Goal: Task Accomplishment & Management: Manage account settings

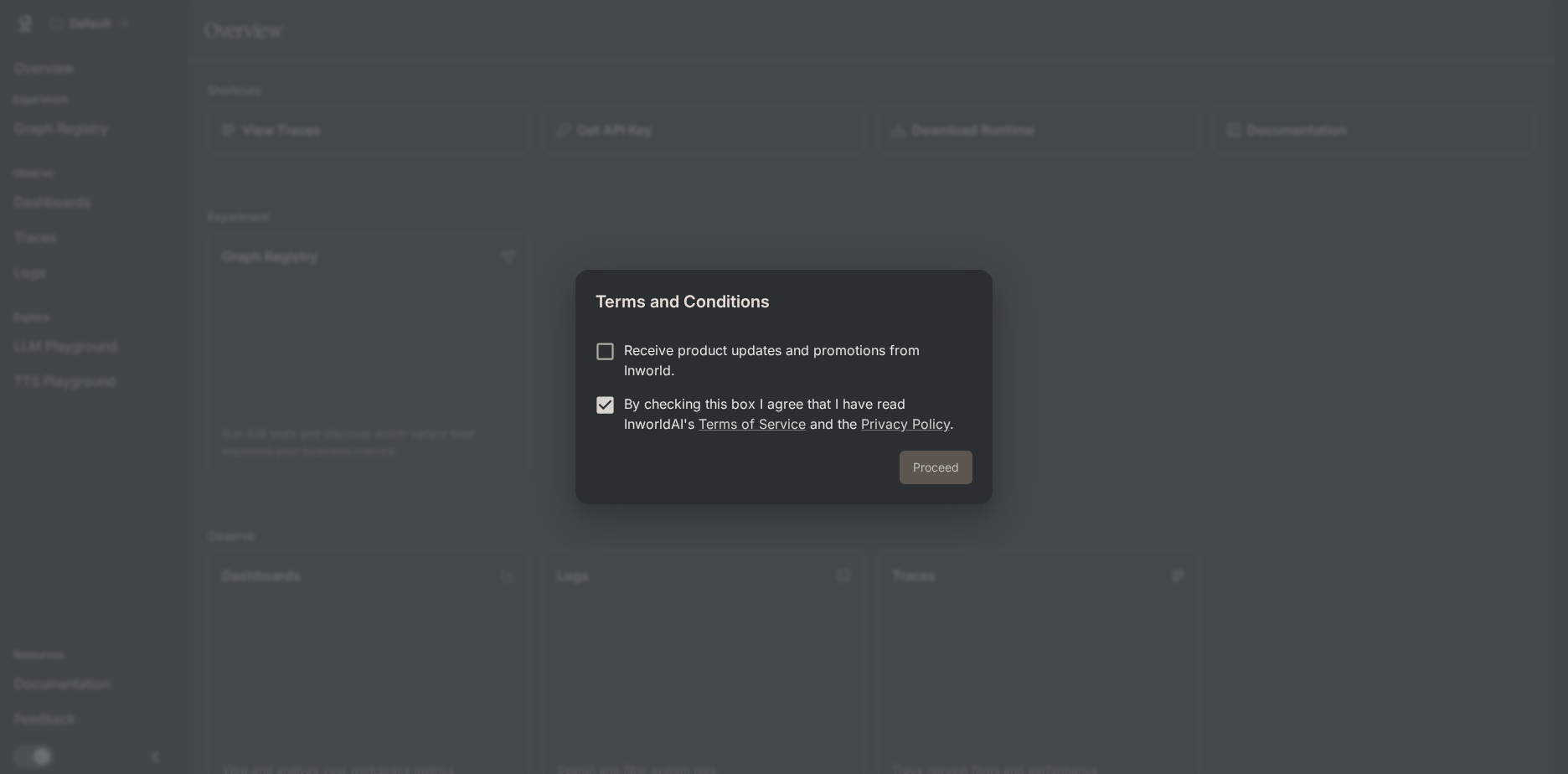
click at [946, 468] on button "Proceed" at bounding box center [936, 467] width 72 height 33
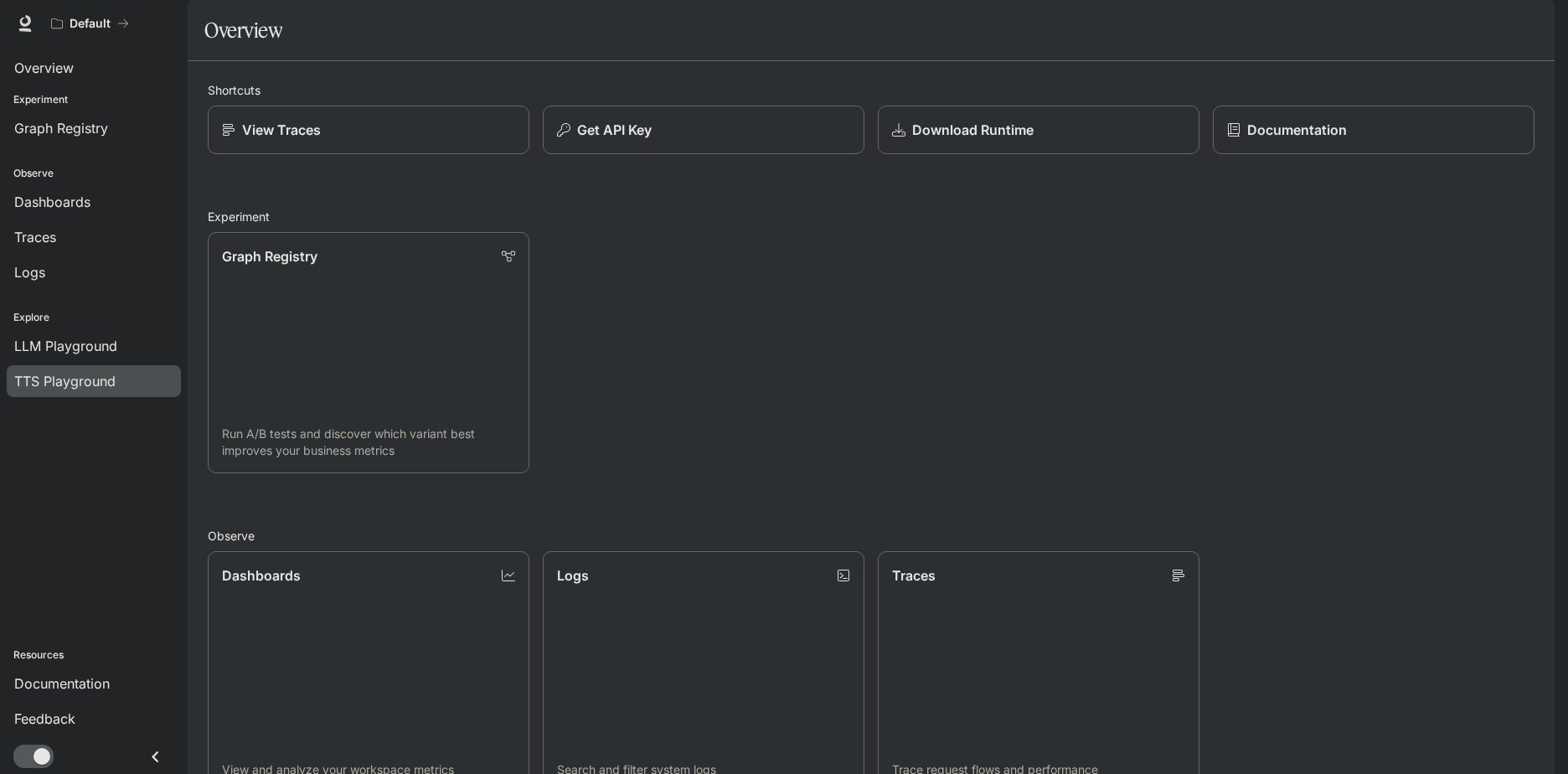
click at [64, 374] on span "TTS Playground" at bounding box center [66, 381] width 102 height 21
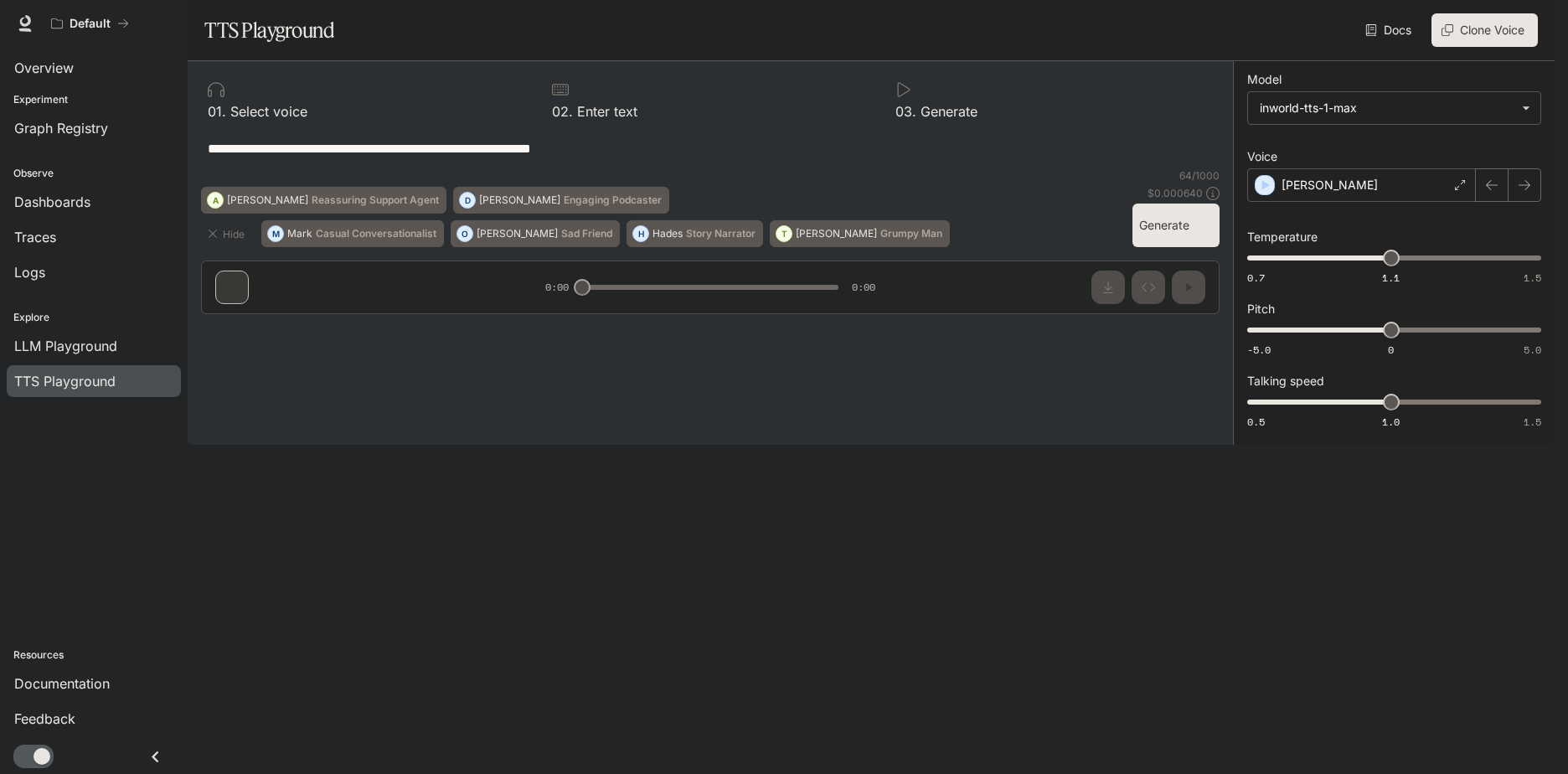
click at [1475, 47] on button "Clone Voice" at bounding box center [1484, 30] width 107 height 33
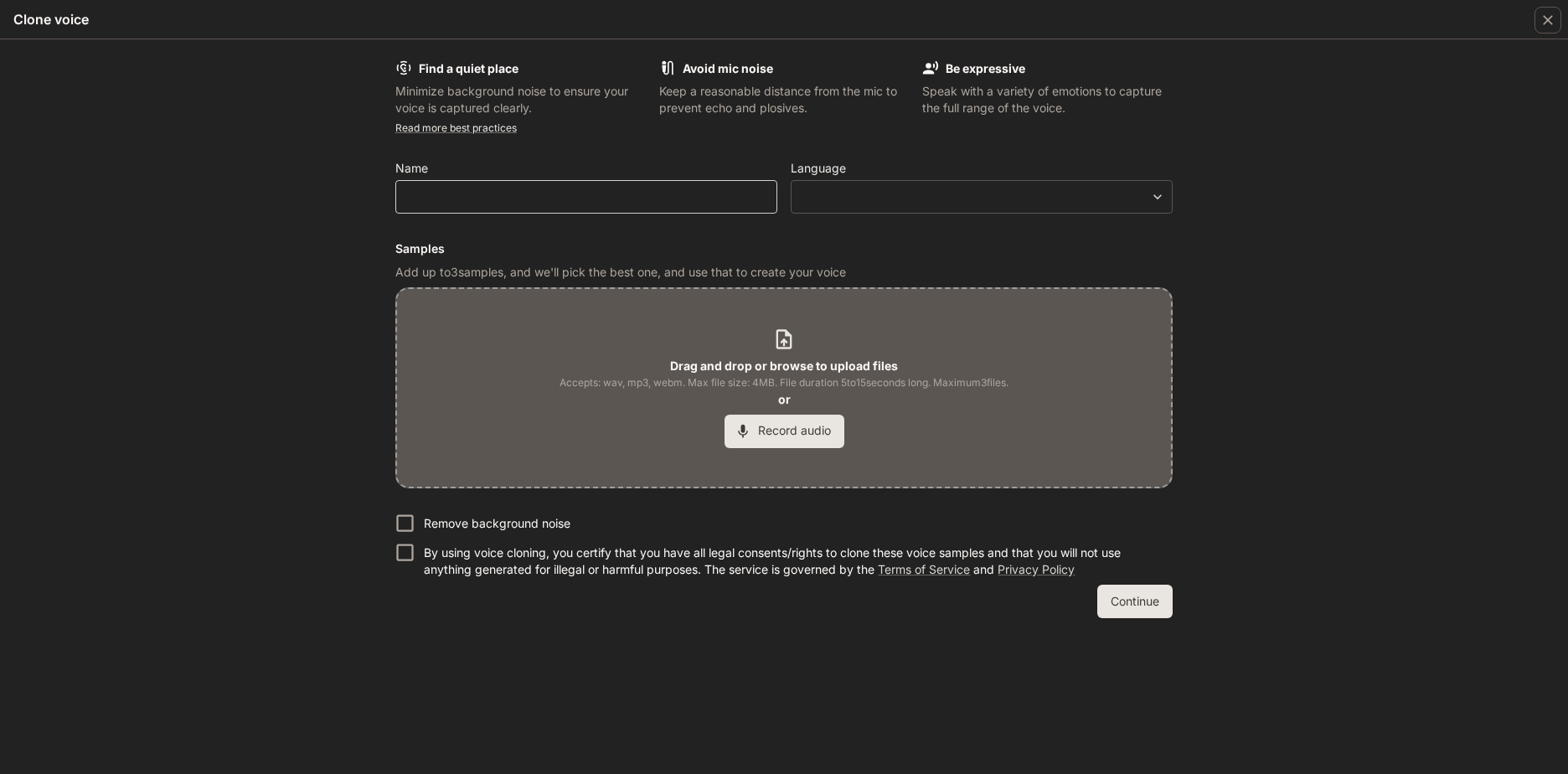
click at [660, 210] on div "​" at bounding box center [586, 197] width 382 height 33
type input "*******"
click at [1102, 205] on body "**********" at bounding box center [784, 387] width 1568 height 774
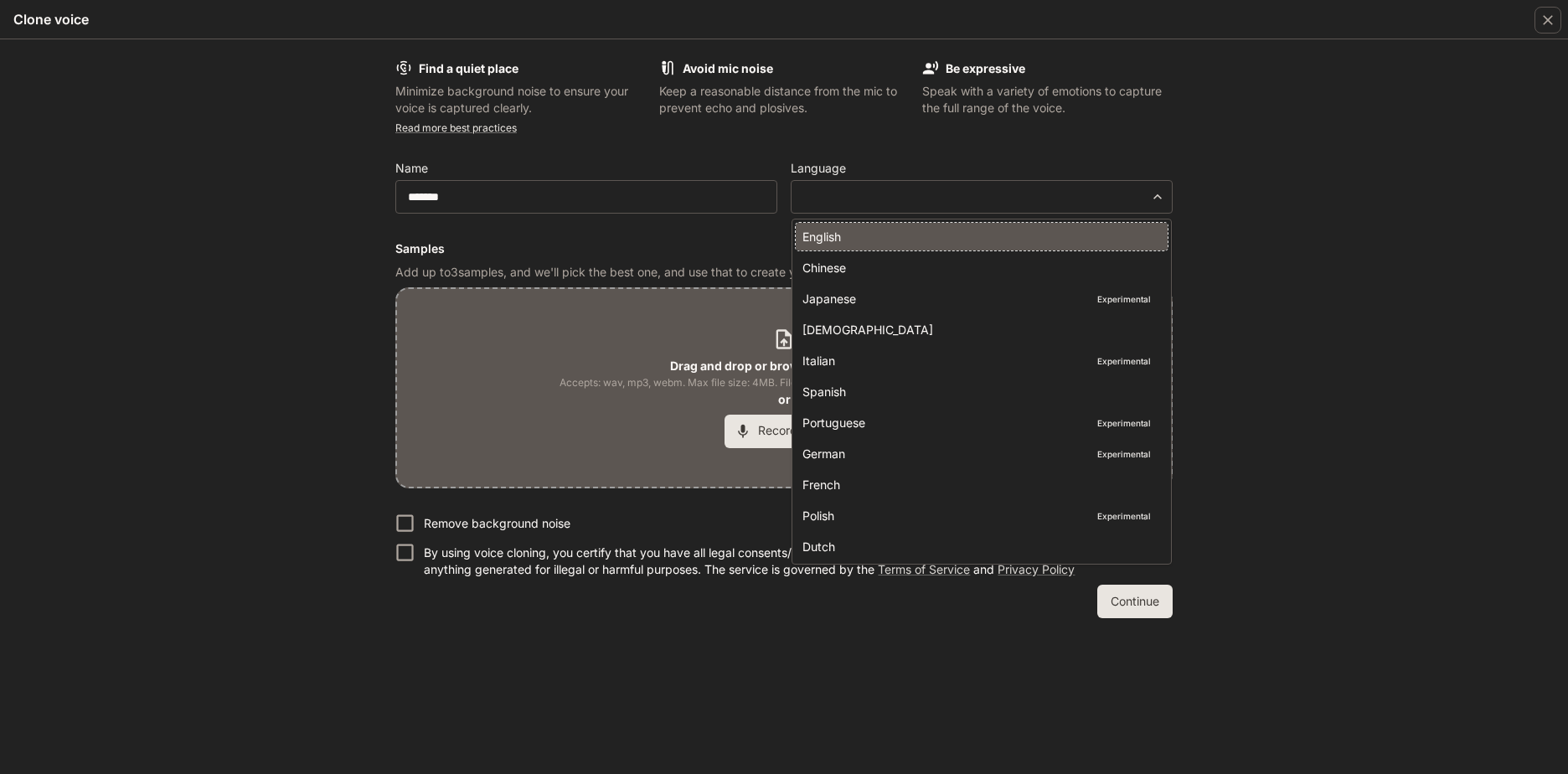
click at [850, 247] on li "English" at bounding box center [982, 237] width 372 height 27
type input "*****"
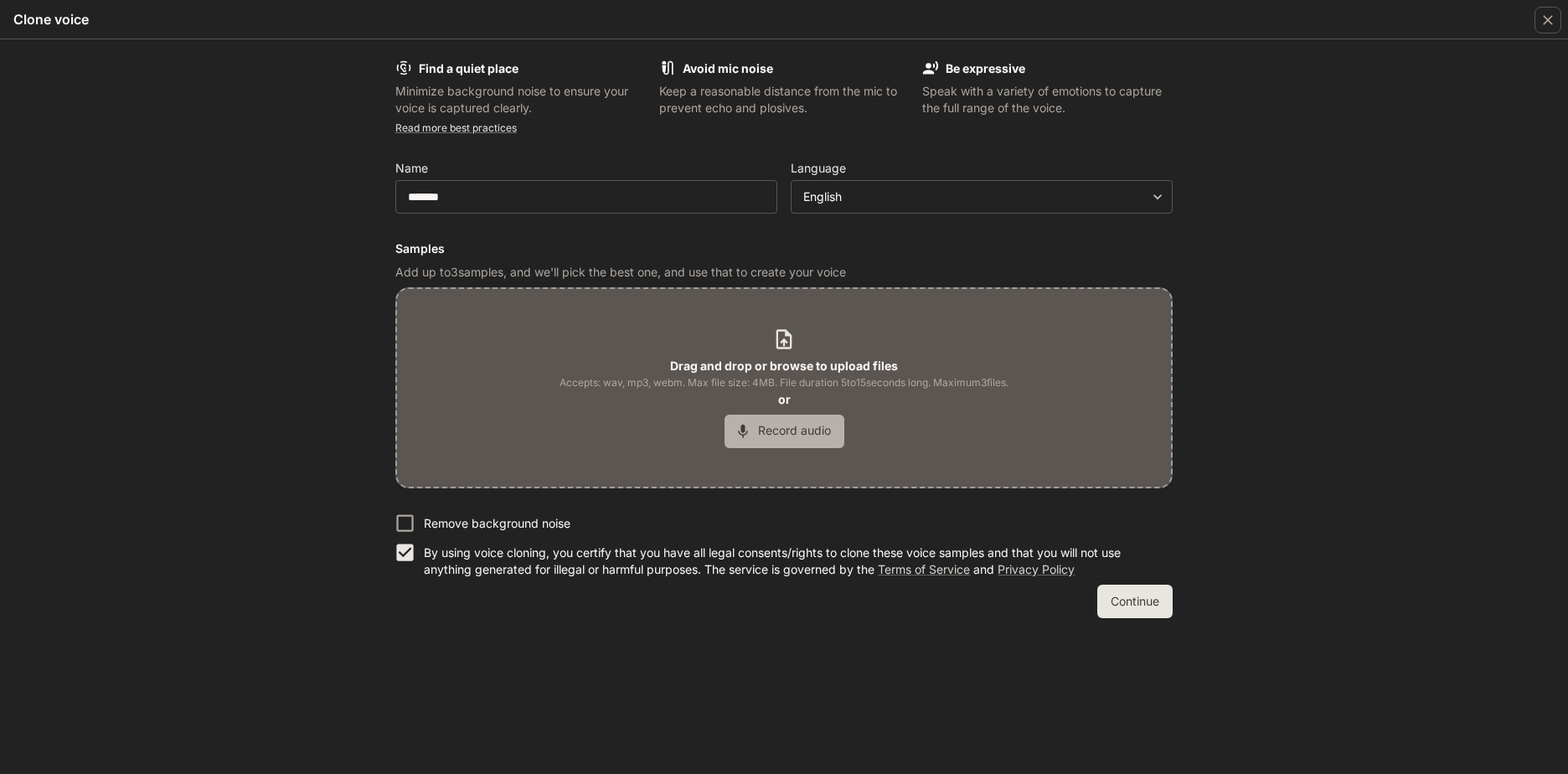
click at [827, 433] on button "Record audio" at bounding box center [784, 432] width 119 height 33
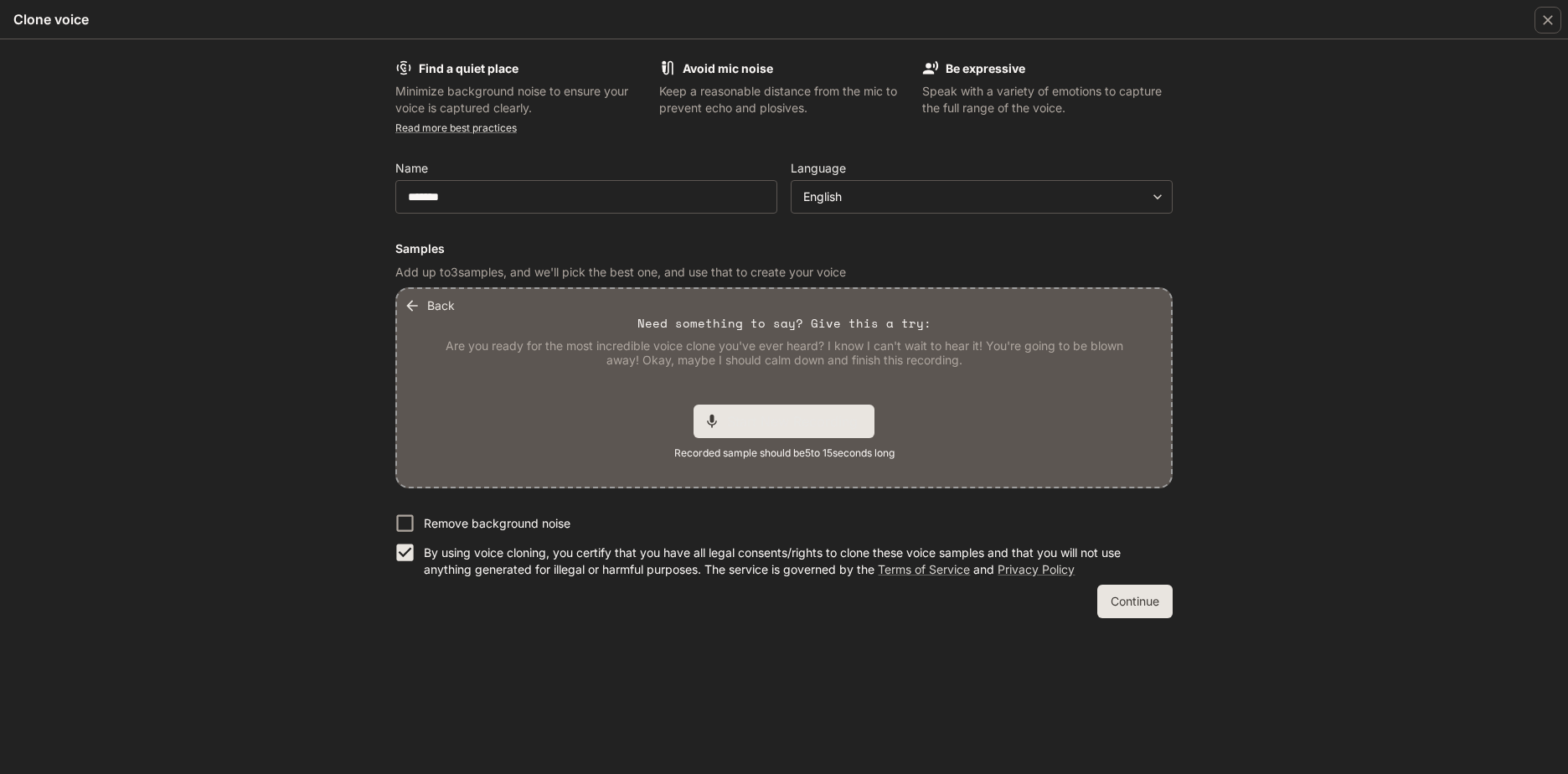
click at [807, 423] on span "Start New Recording" at bounding box center [798, 421] width 141 height 21
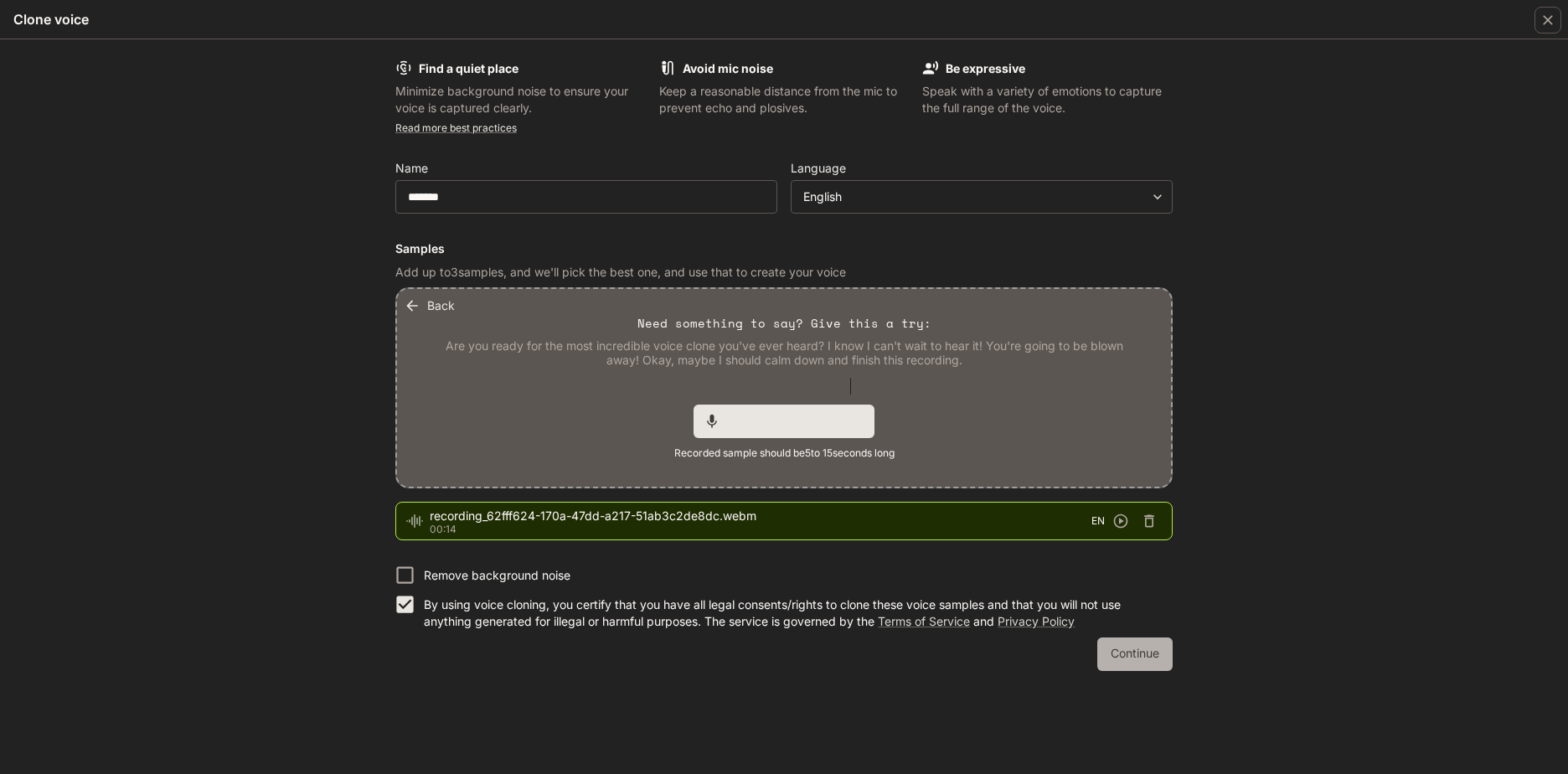
click at [1143, 649] on button "Continue" at bounding box center [1134, 654] width 75 height 33
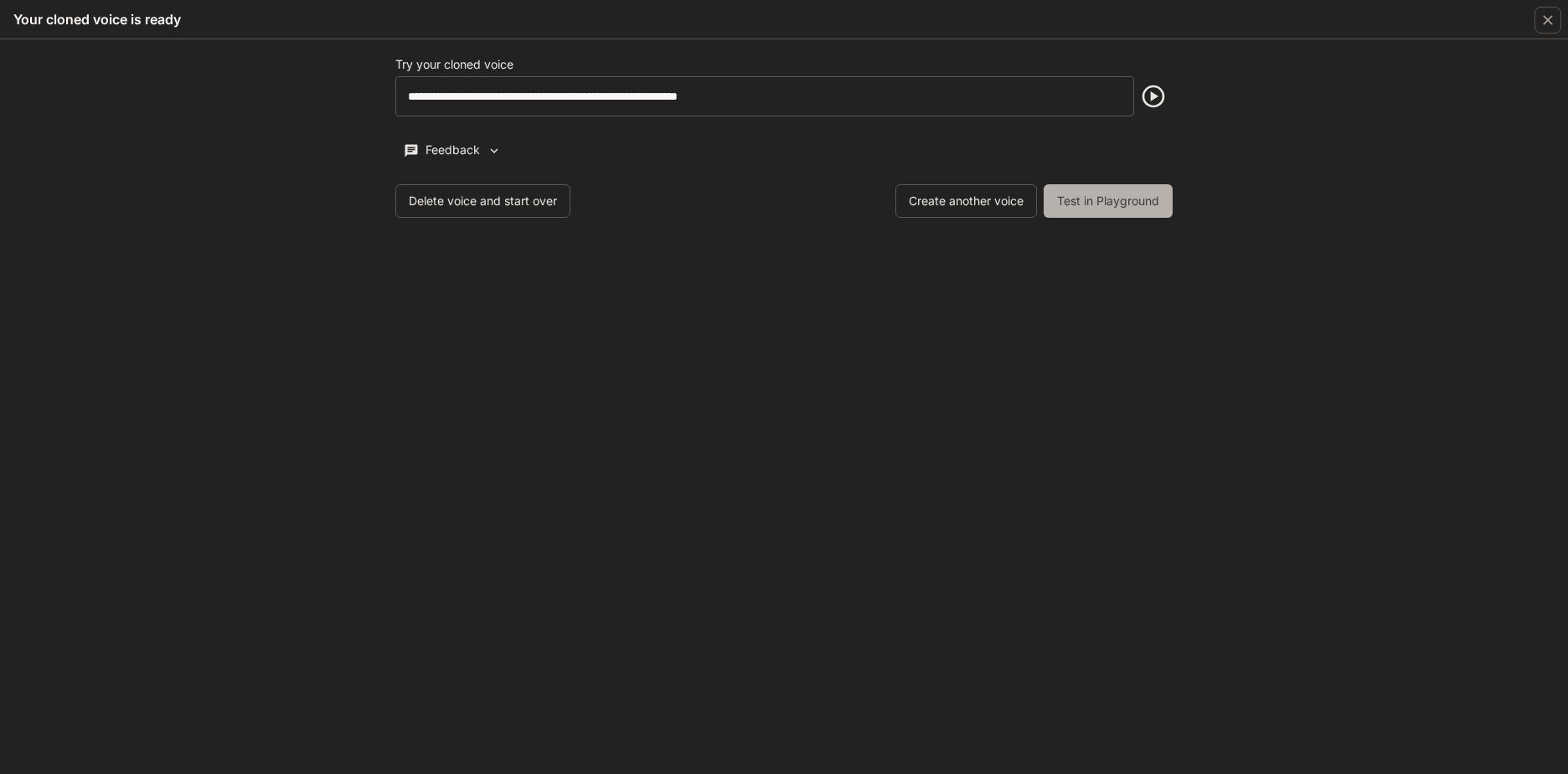
click at [1106, 199] on button "Test in Playground" at bounding box center [1108, 201] width 129 height 33
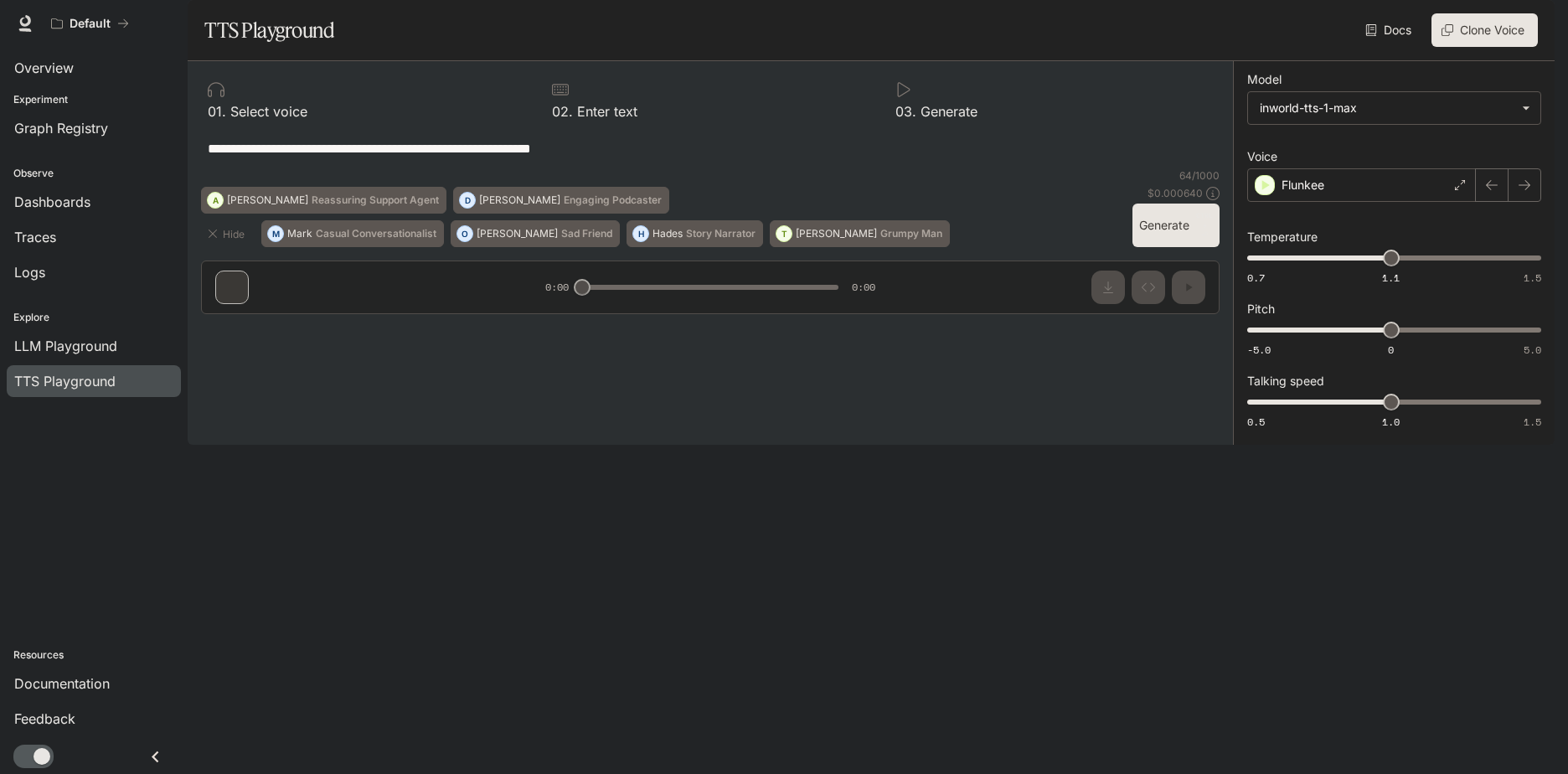
click at [647, 159] on textarea "**********" at bounding box center [710, 149] width 1005 height 20
drag, startPoint x: 660, startPoint y: 205, endPoint x: 200, endPoint y: 187, distance: 460.4
click at [200, 187] on div "**********" at bounding box center [711, 194] width 1045 height 266
drag, startPoint x: 631, startPoint y: 205, endPoint x: 553, endPoint y: 200, distance: 78.2
click at [553, 168] on div "**********" at bounding box center [710, 148] width 1005 height 40
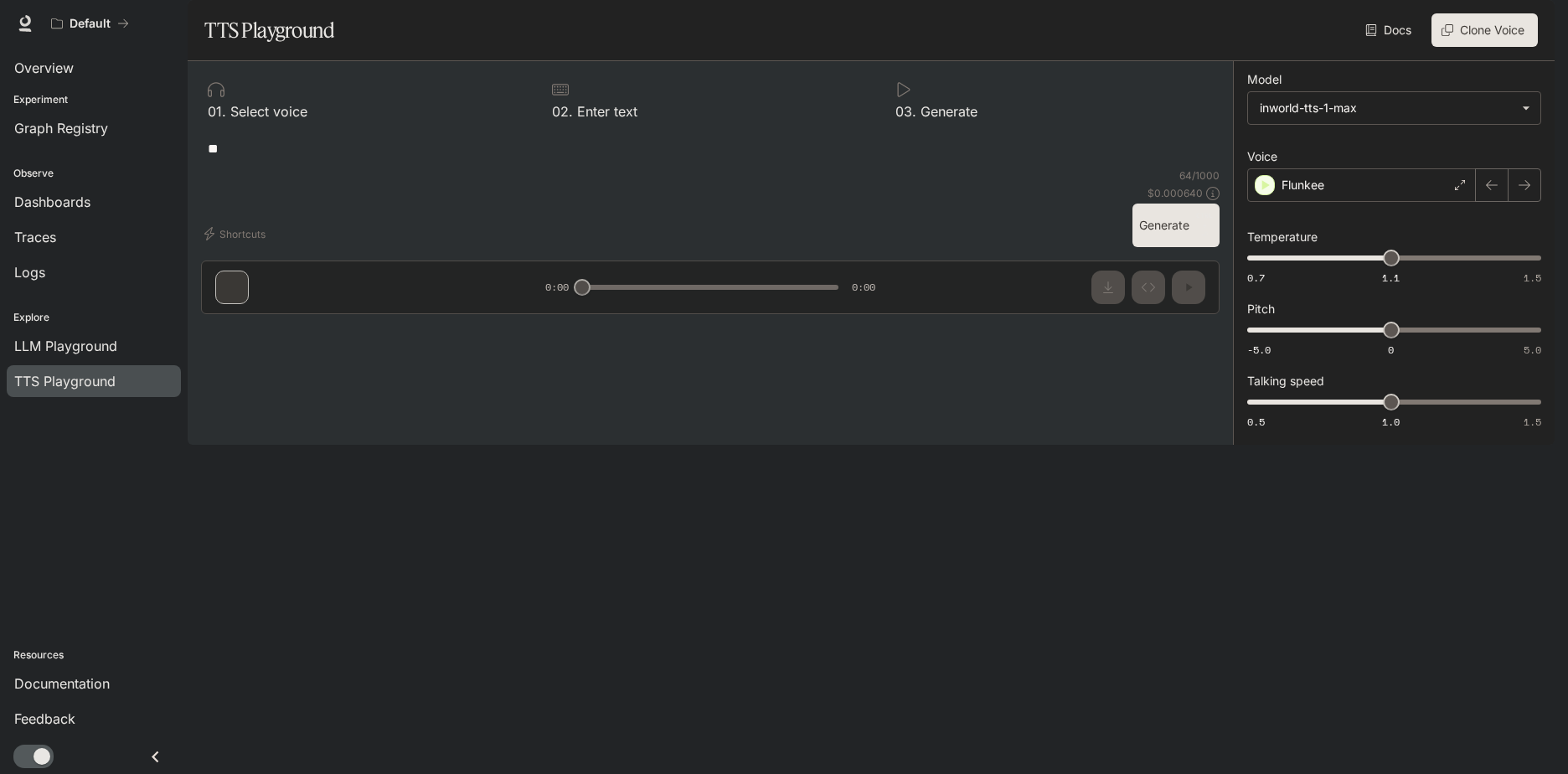
type textarea "*"
type textarea "**********"
click at [1174, 247] on button "Generate CTRL + ⏎" at bounding box center [1176, 225] width 87 height 43
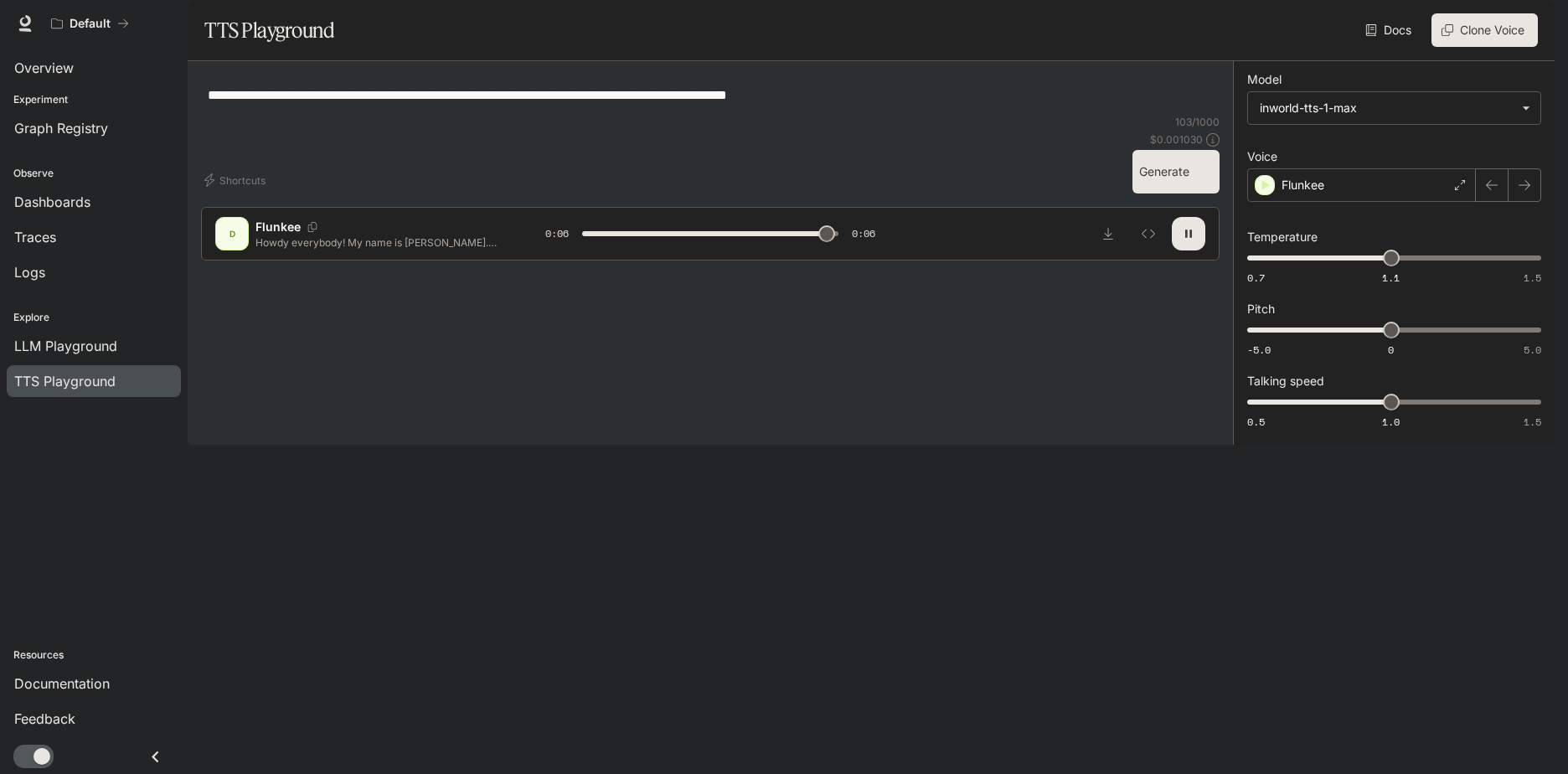
type input "*"
click at [1263, 190] on icon "button" at bounding box center [1267, 185] width 8 height 10
click at [1269, 194] on icon "button" at bounding box center [1265, 185] width 17 height 17
type input "****"
drag, startPoint x: 1383, startPoint y: 376, endPoint x: 1370, endPoint y: 375, distance: 13.0
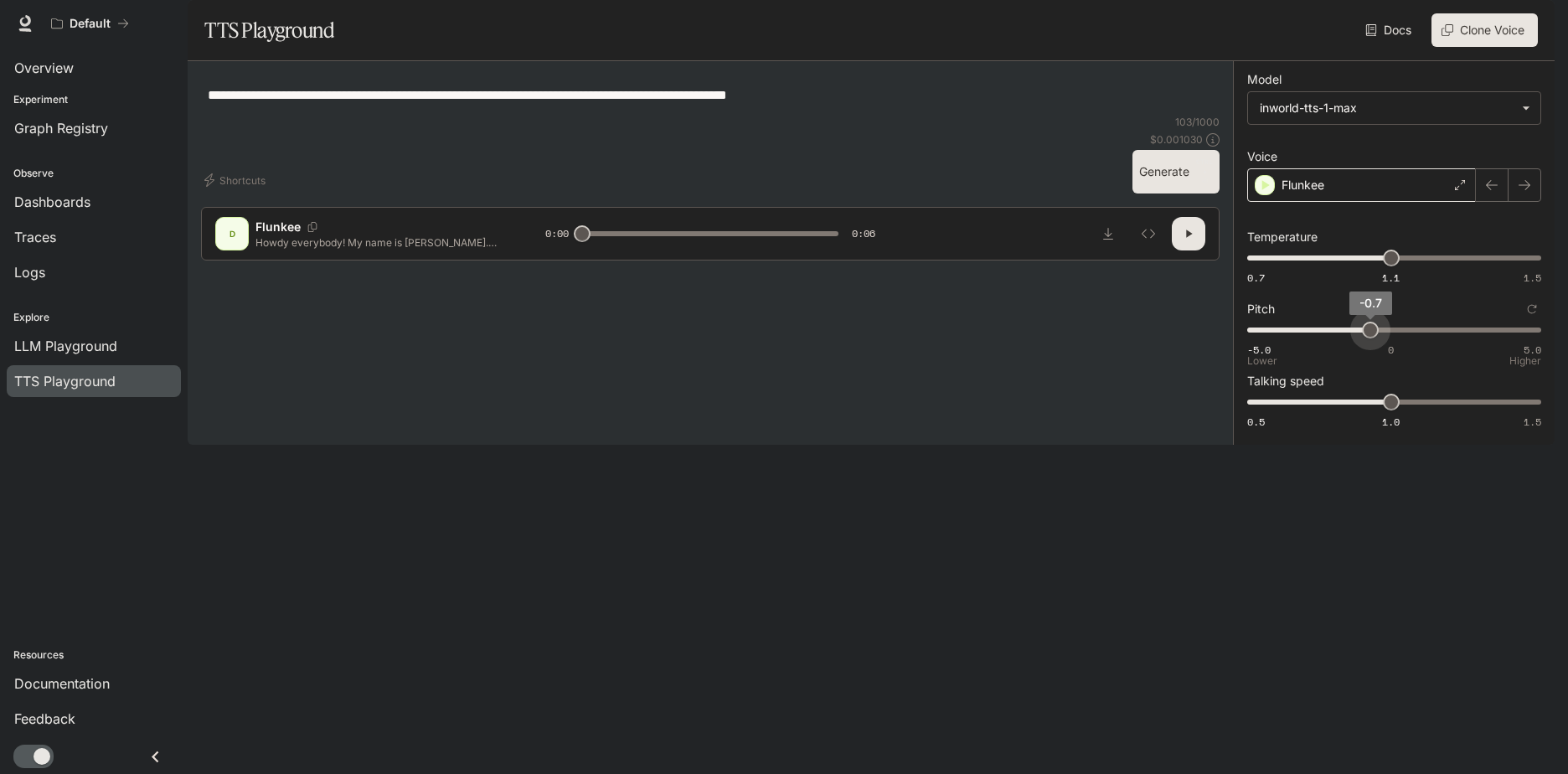
click at [1370, 339] on span "-0.7" at bounding box center [1369, 330] width 17 height 17
click at [1265, 190] on icon "button" at bounding box center [1267, 185] width 8 height 10
click at [1195, 250] on button "button" at bounding box center [1188, 234] width 33 height 33
type input "*"
click at [38, 67] on span "Overview" at bounding box center [44, 68] width 60 height 21
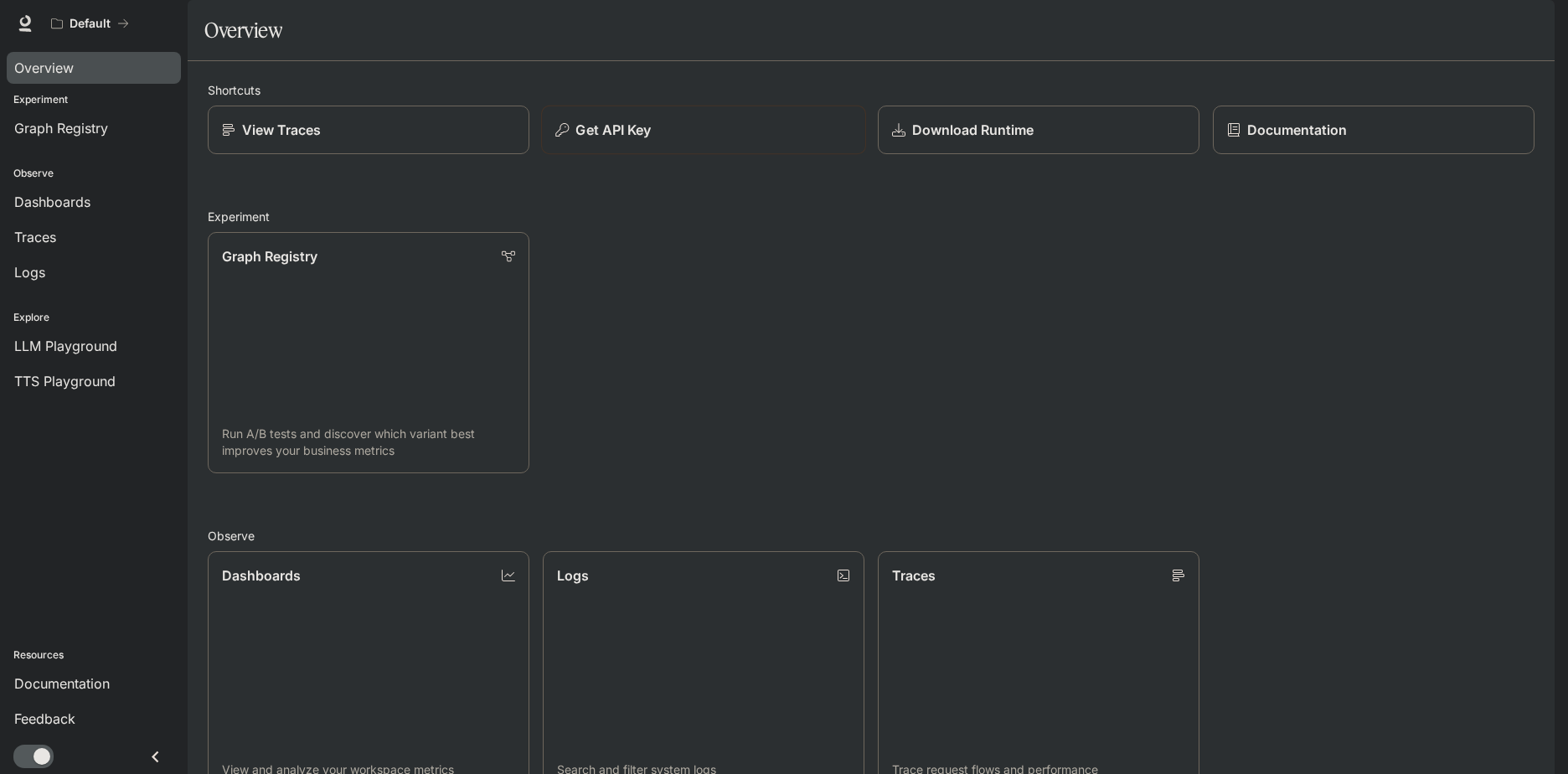
click at [647, 140] on p "Get API Key" at bounding box center [613, 129] width 75 height 21
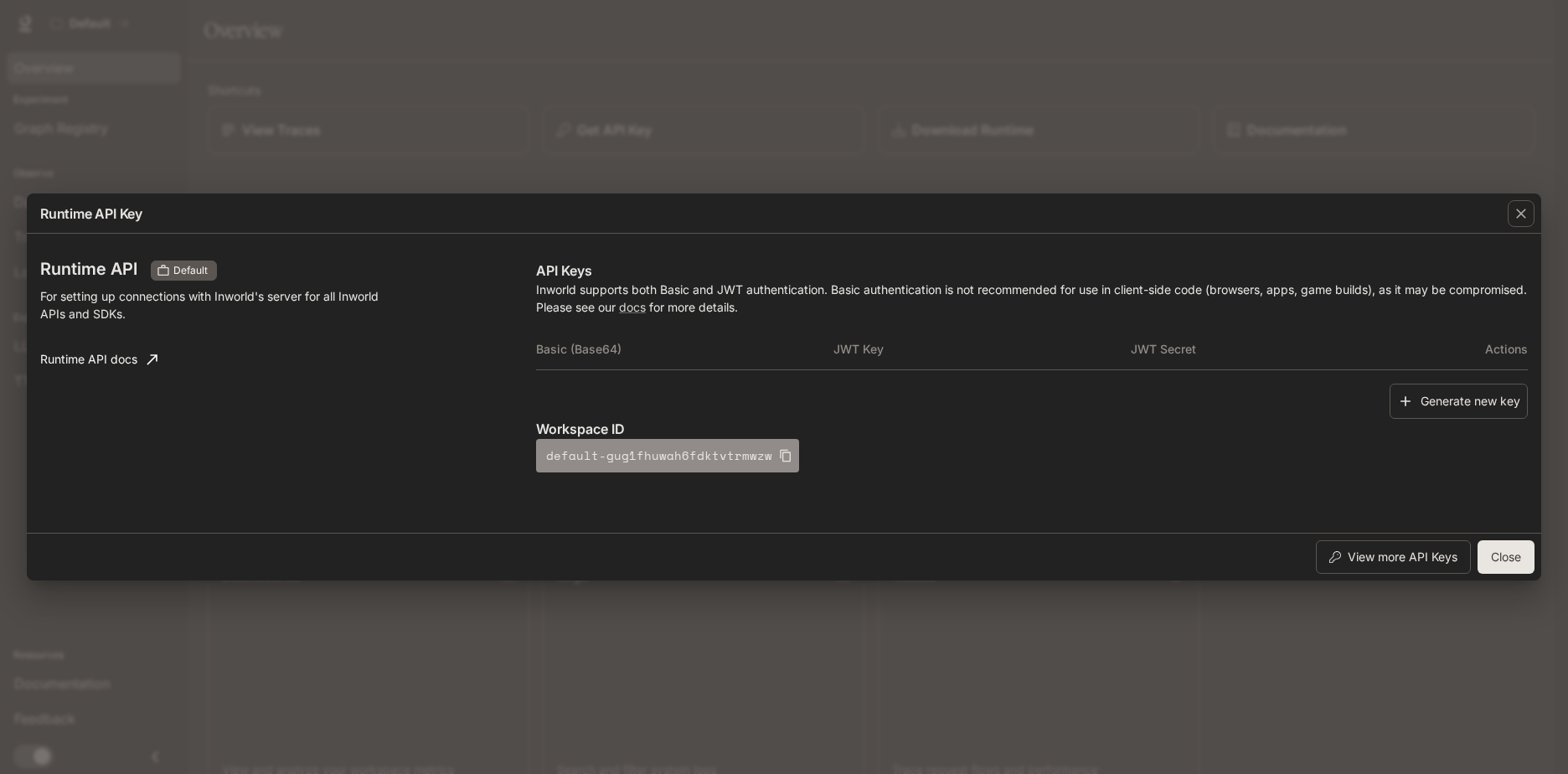
click at [779, 454] on icon "button" at bounding box center [786, 456] width 14 height 14
click at [1457, 403] on button "Generate new key" at bounding box center [1457, 401] width 138 height 36
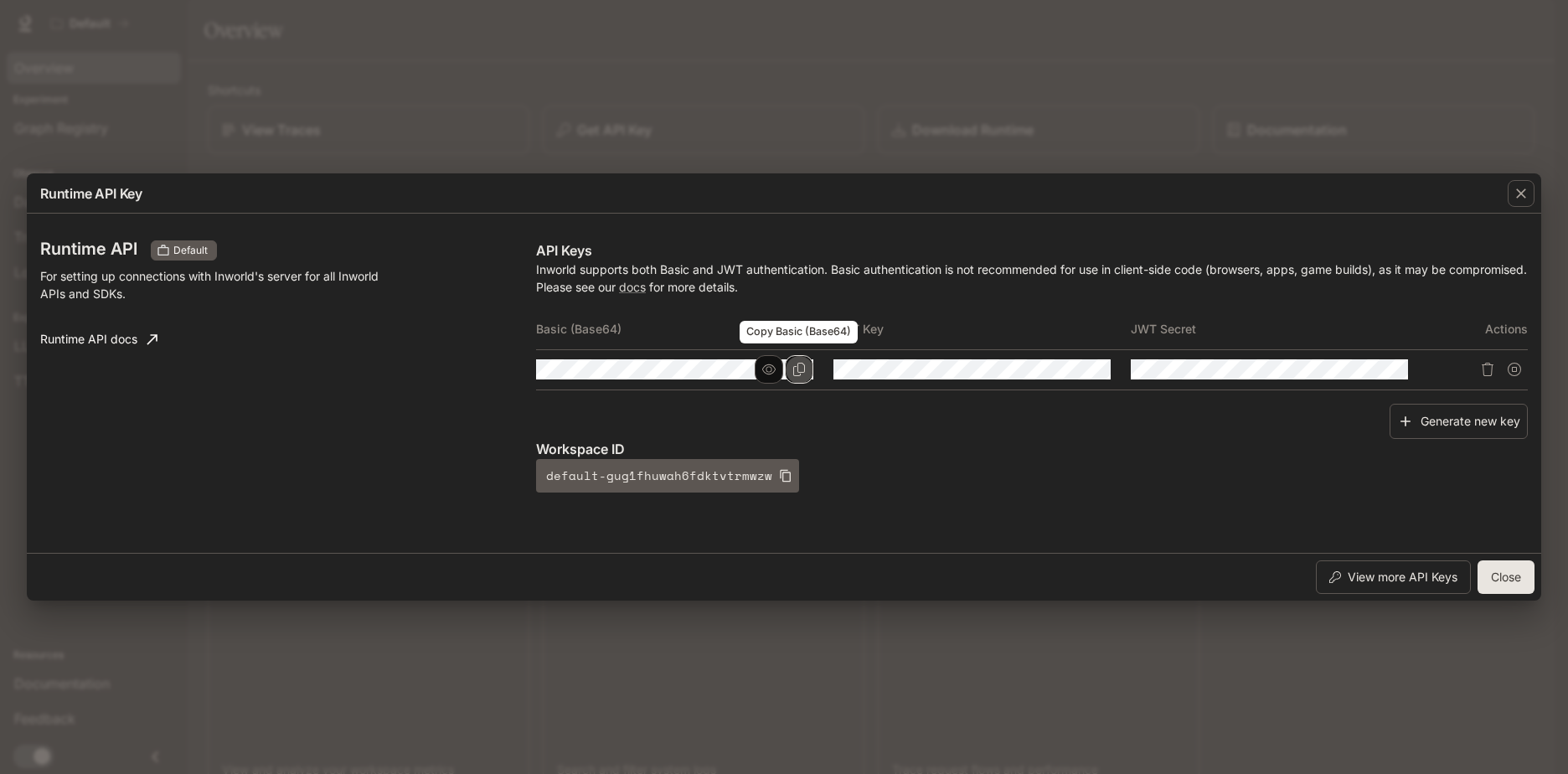
click at [795, 369] on icon "Copy Basic (Base64)" at bounding box center [799, 369] width 14 height 14
click at [1099, 370] on icon "Copy Key" at bounding box center [1096, 369] width 14 height 14
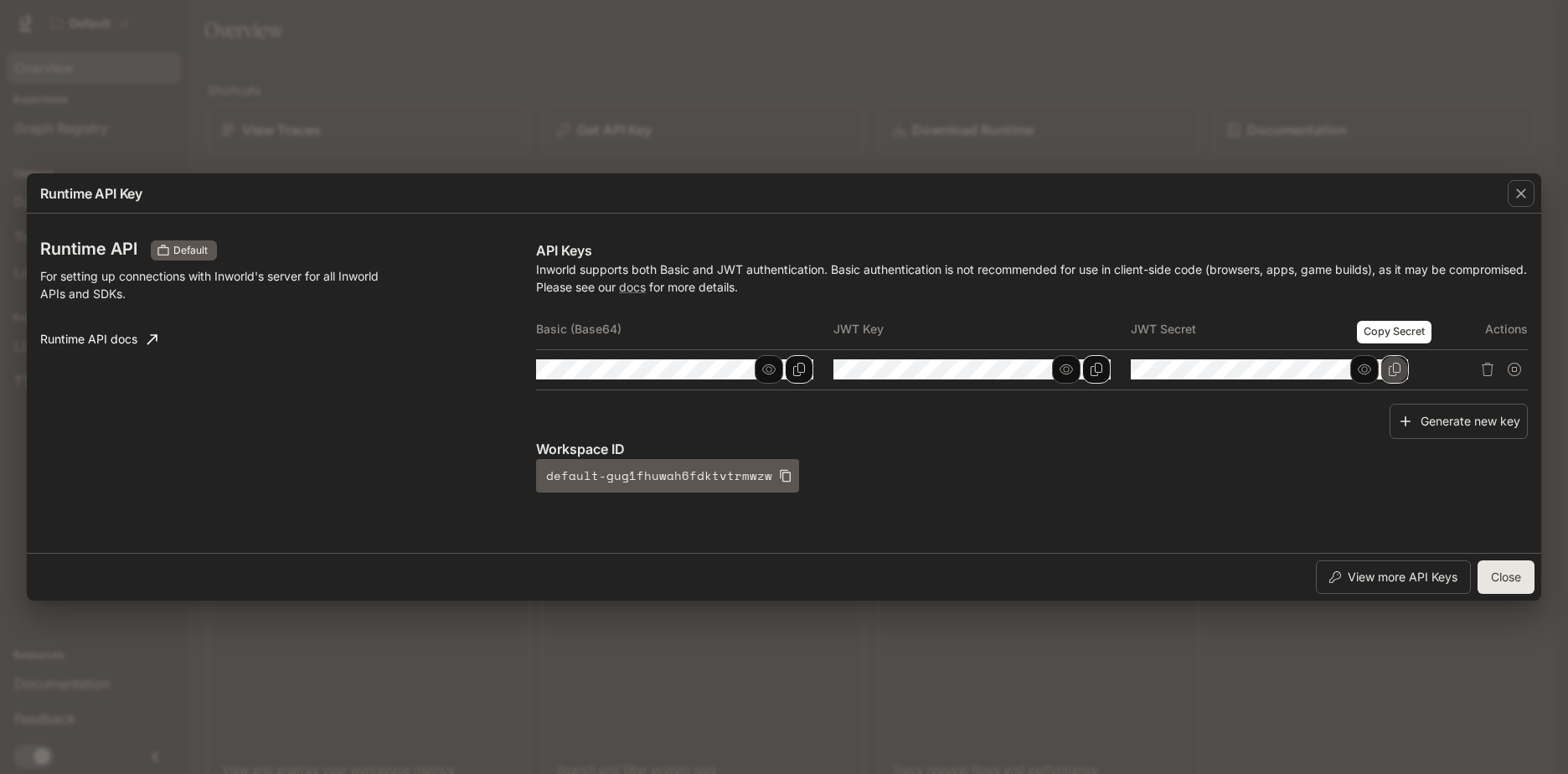
click at [1393, 370] on icon "Copy Secret" at bounding box center [1395, 369] width 12 height 14
click at [1514, 578] on button "Close" at bounding box center [1505, 576] width 57 height 33
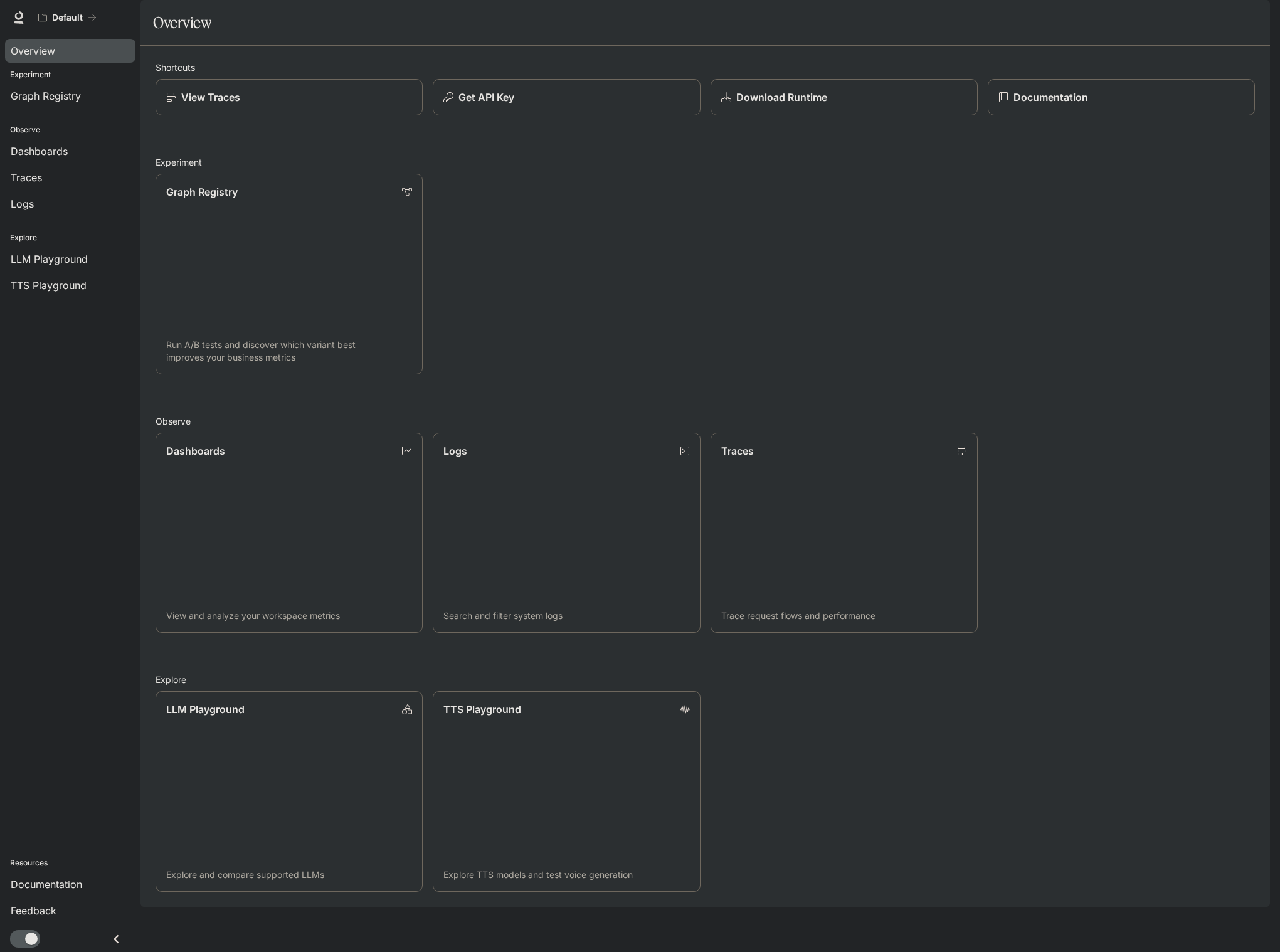
click at [553, 328] on div "Graph Registry Run A/B tests and discover which variant best improves your busi…" at bounding box center [700, 268] width 1110 height 210
click at [523, 105] on div "Get API Key" at bounding box center [566, 97] width 249 height 15
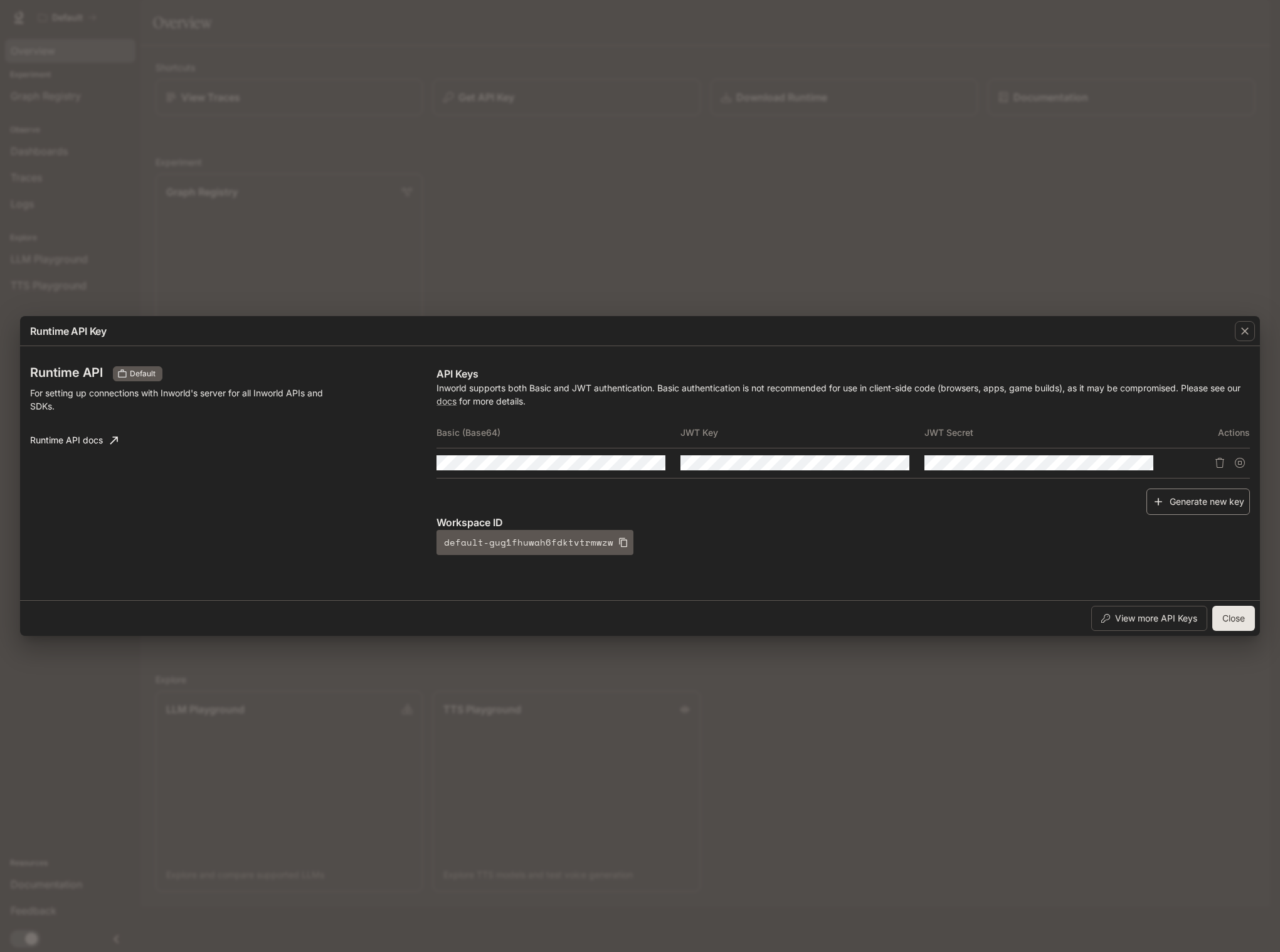
click at [1174, 504] on button "Generate new key" at bounding box center [1198, 502] width 103 height 27
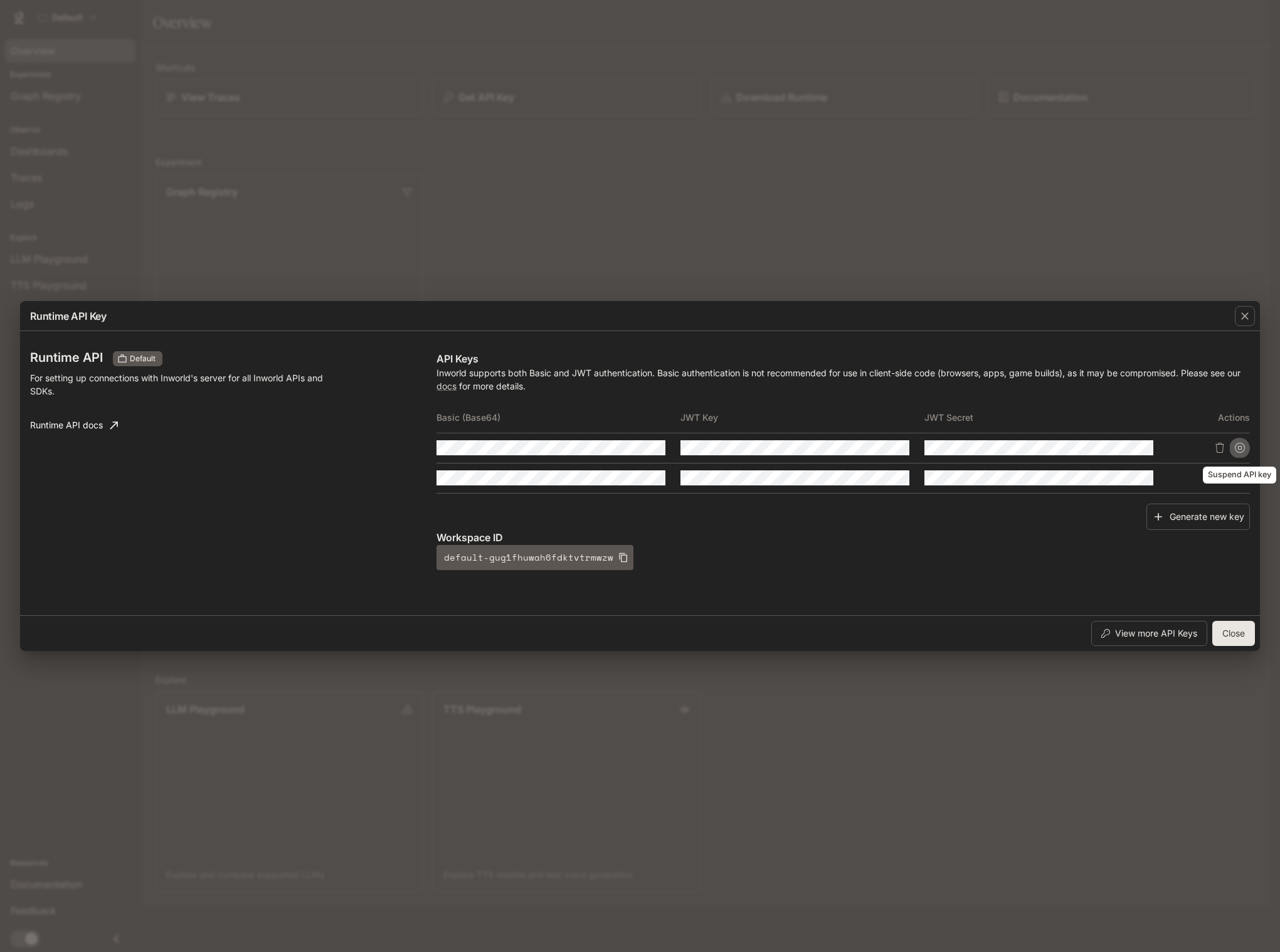
click at [1174, 444] on icon "Suspend API key" at bounding box center [1240, 448] width 10 height 10
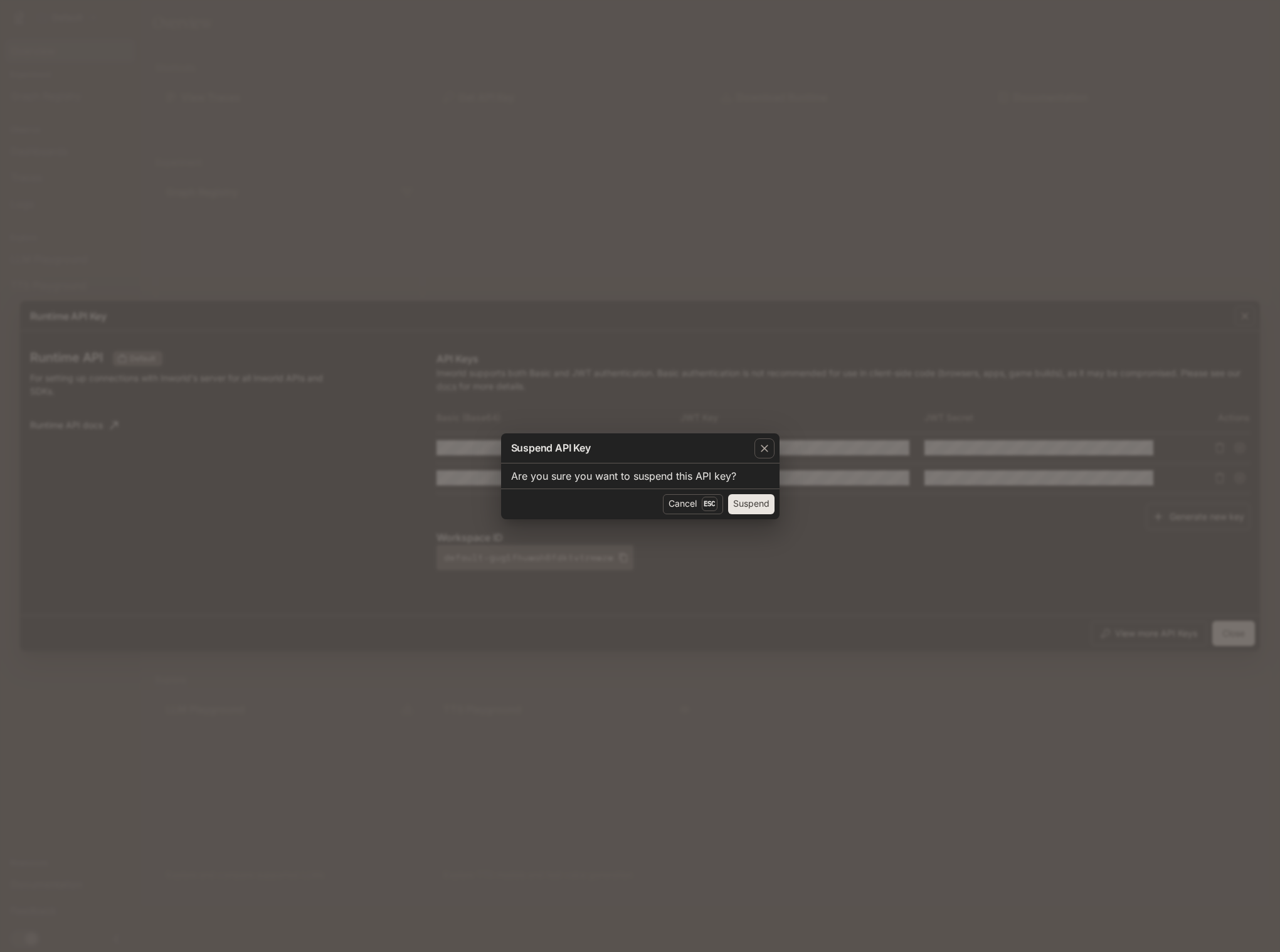
click at [770, 503] on button "Suspend" at bounding box center [751, 503] width 46 height 20
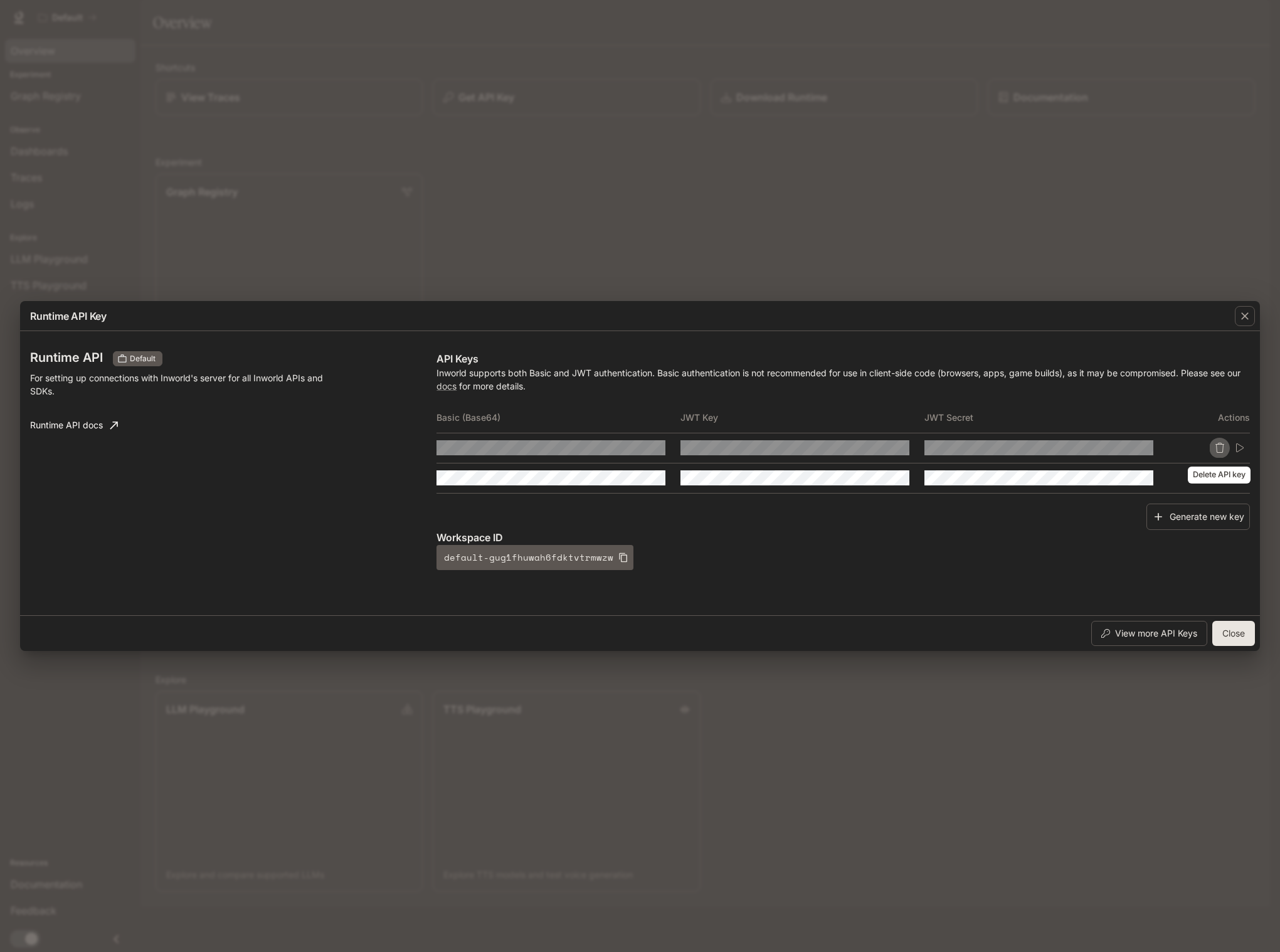
click at [1174, 447] on icon "Delete API key" at bounding box center [1220, 448] width 10 height 10
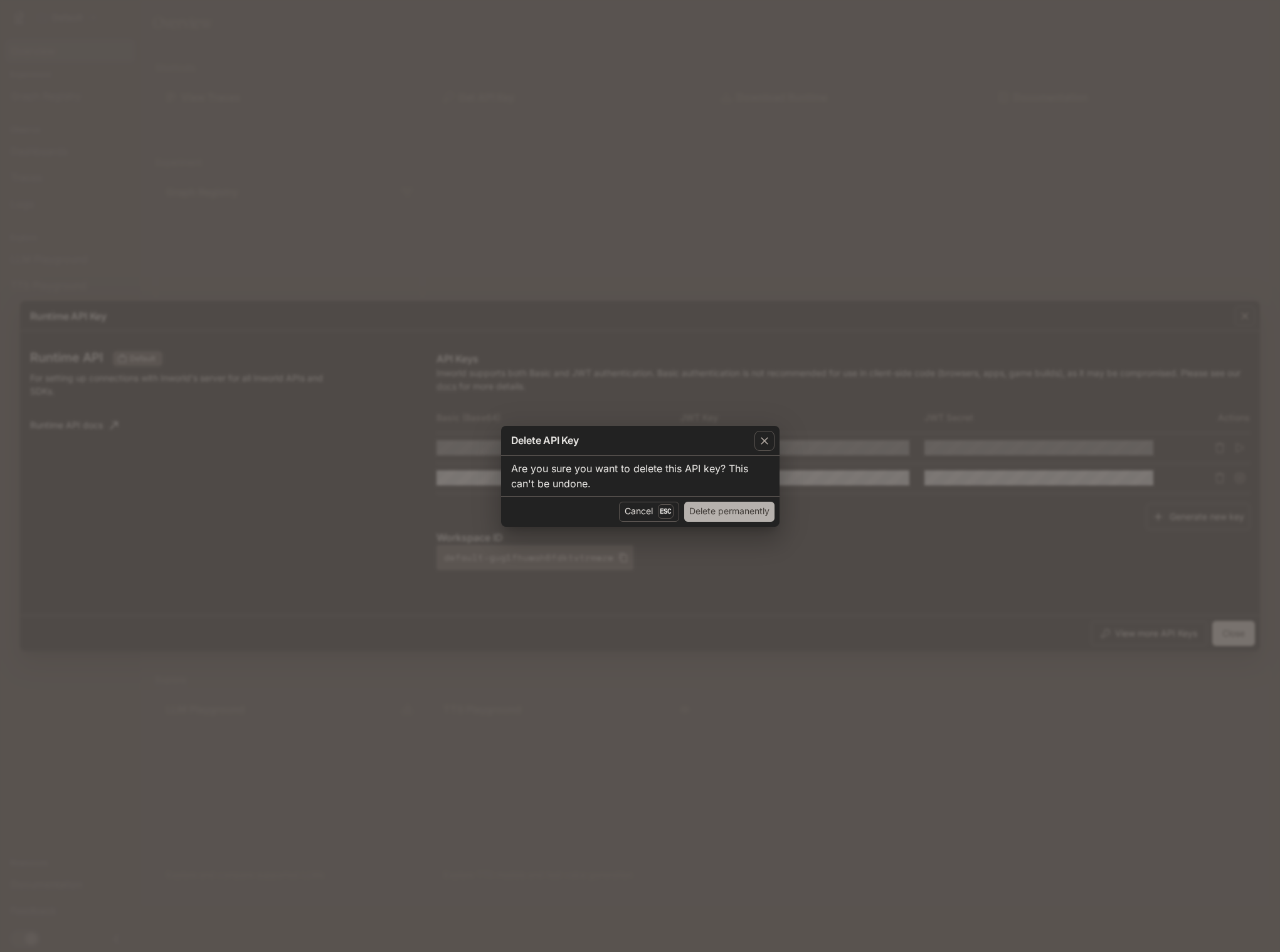
click at [708, 515] on button "Delete permanently" at bounding box center [729, 511] width 90 height 20
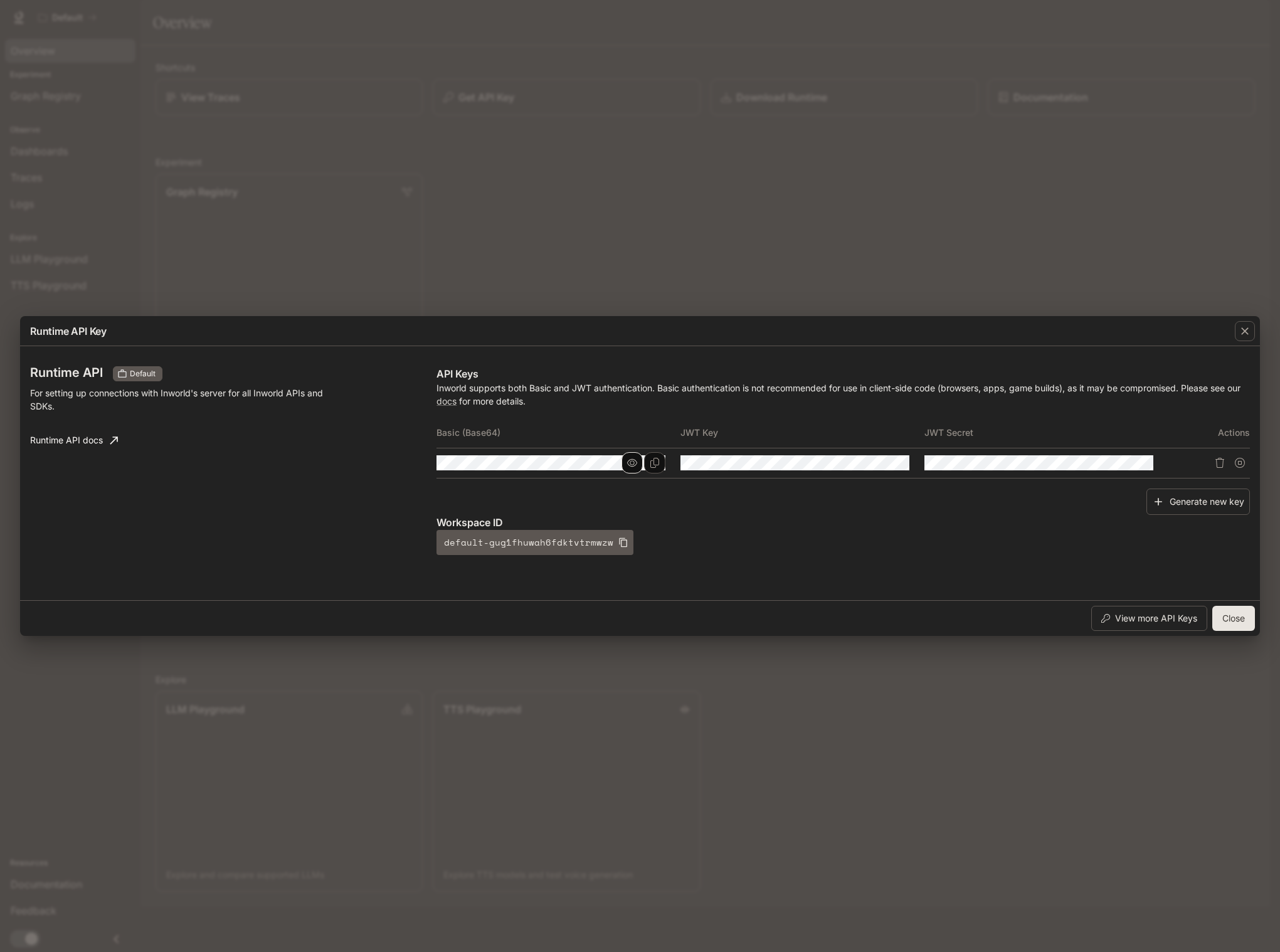
click at [633, 465] on icon "button" at bounding box center [633, 462] width 10 height 7
click at [662, 465] on button "Copy Basic (Base64)" at bounding box center [655, 462] width 21 height 21
click at [895, 464] on icon "Copy Key" at bounding box center [899, 463] width 9 height 10
click at [1142, 465] on icon "Copy Secret" at bounding box center [1143, 463] width 9 height 10
